Goal: Find specific page/section: Find specific page/section

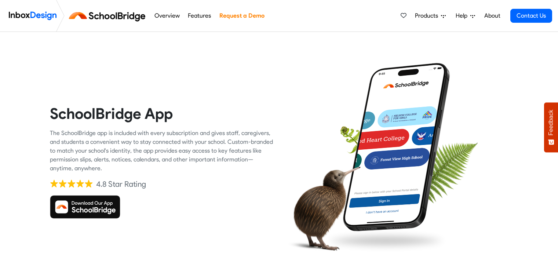
click at [89, 217] on img at bounding box center [85, 206] width 70 height 23
click at [94, 212] on img at bounding box center [85, 206] width 70 height 23
